Goal: Navigation & Orientation: Find specific page/section

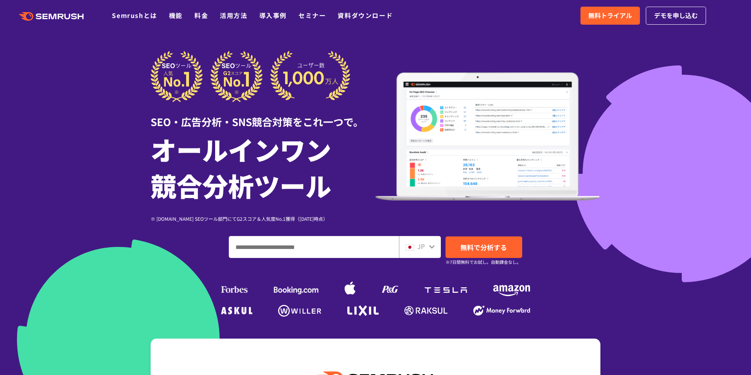
click at [49, 18] on icon ".cls {fill: #FF642D;}" at bounding box center [52, 16] width 88 height 9
click at [61, 17] on icon ".cls {fill: #FF642D;}" at bounding box center [52, 16] width 88 height 9
click at [55, 19] on icon ".cls {fill: #FF642D;}" at bounding box center [52, 16] width 88 height 9
click at [45, 17] on icon ".cls {fill: #FF642D;}" at bounding box center [52, 16] width 88 height 9
click at [52, 19] on icon ".cls {fill: #FF642D;}" at bounding box center [52, 16] width 88 height 9
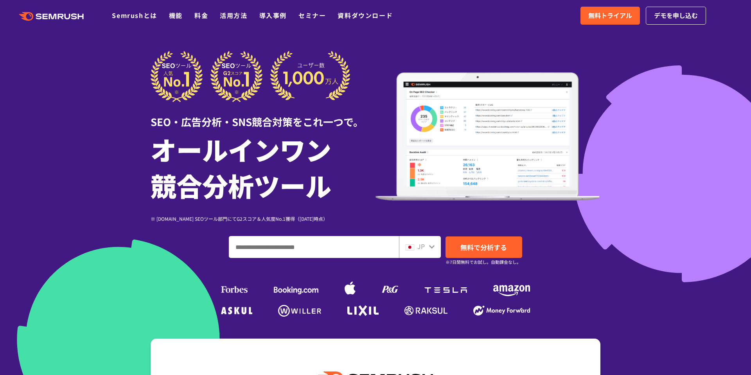
click at [25, 20] on icon at bounding box center [26, 16] width 14 height 9
